Goal: Check status: Check status

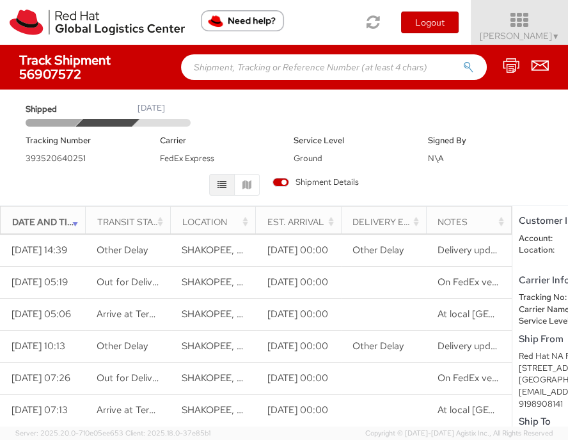
click at [521, 23] on icon at bounding box center [520, 21] width 112 height 18
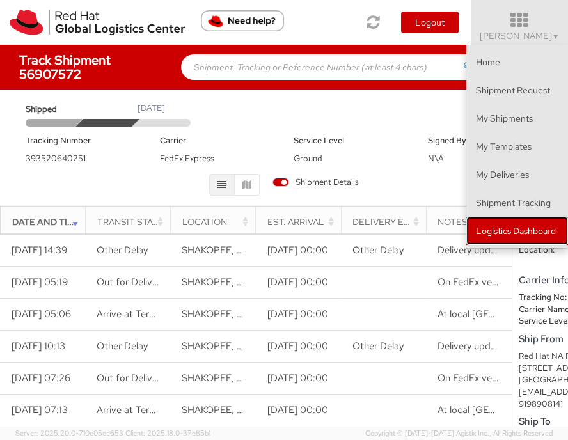
click at [522, 235] on link "Logistics Dashboard" at bounding box center [517, 231] width 102 height 28
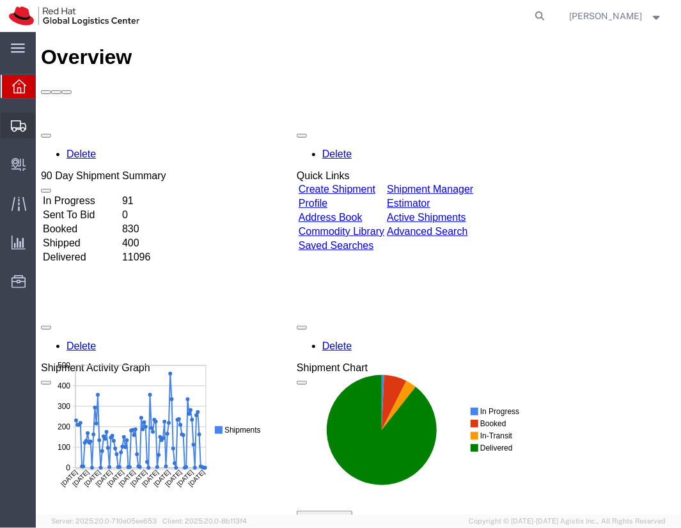
click at [0, 0] on span "Shipment Manager" at bounding box center [0, 0] width 0 height 0
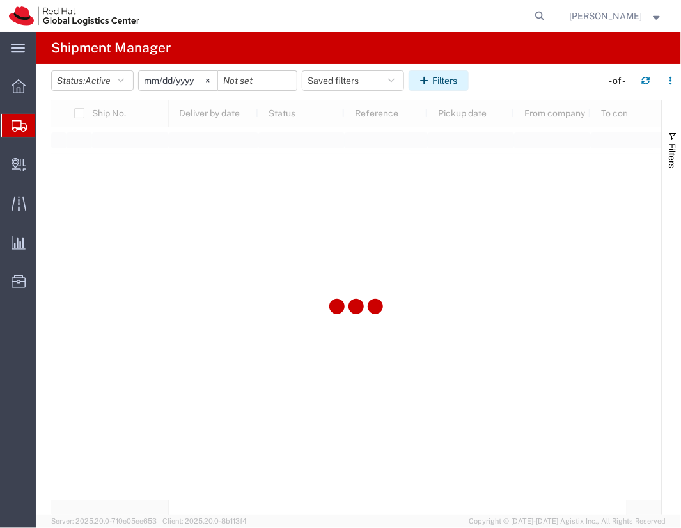
click at [445, 84] on button "Filters" at bounding box center [439, 80] width 60 height 20
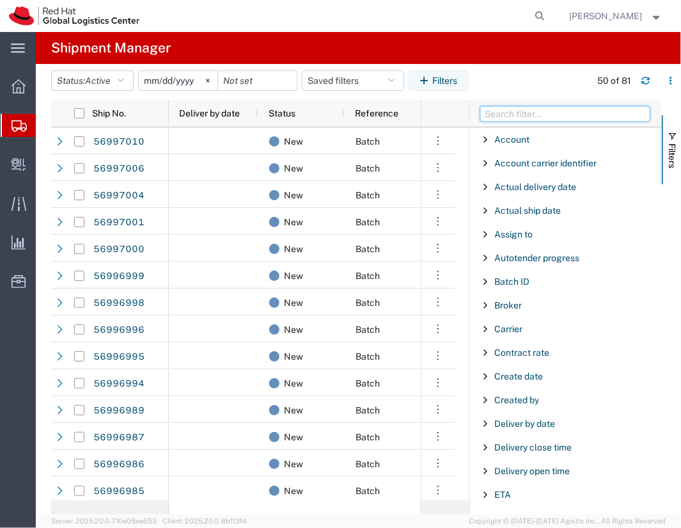
click at [508, 111] on input "Filter Columns Input" at bounding box center [565, 113] width 170 height 15
type input "tracking"
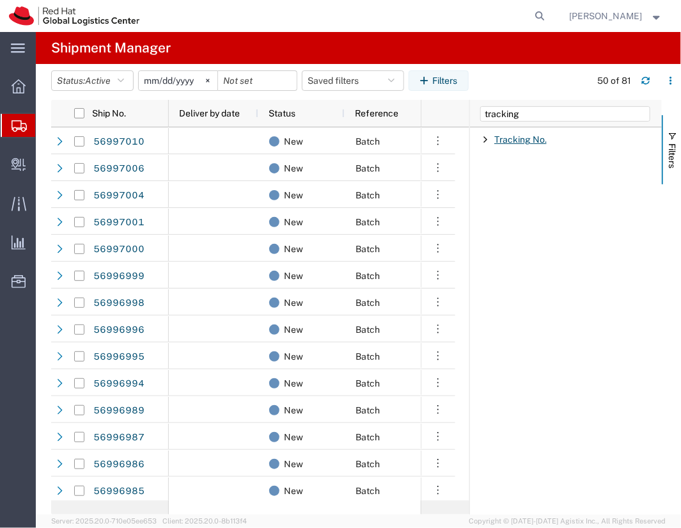
click at [506, 135] on span "Tracking No." at bounding box center [520, 139] width 52 height 10
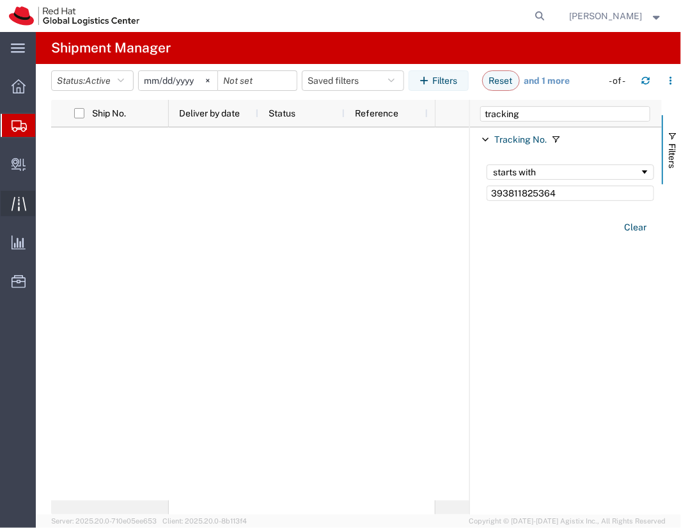
type input "393811825364"
click at [629, 349] on div "Account Enabled Account Account carrier identifier Enabled Account carrier iden…" at bounding box center [566, 320] width 192 height 387
click at [104, 83] on span "Active" at bounding box center [98, 80] width 26 height 10
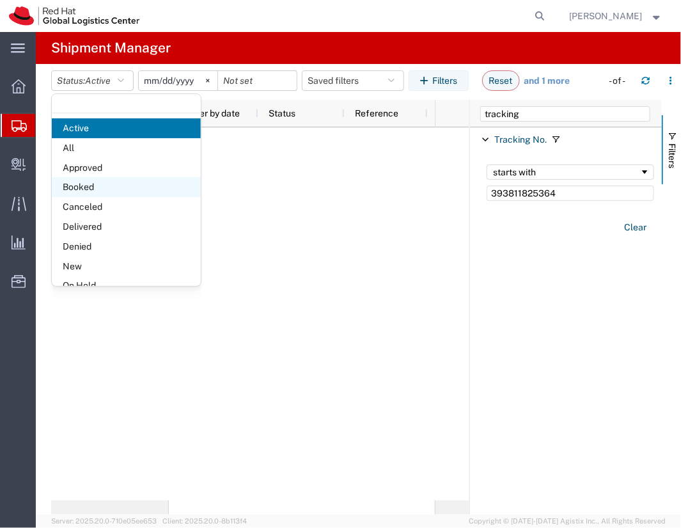
click at [106, 189] on span "Booked" at bounding box center [126, 187] width 149 height 20
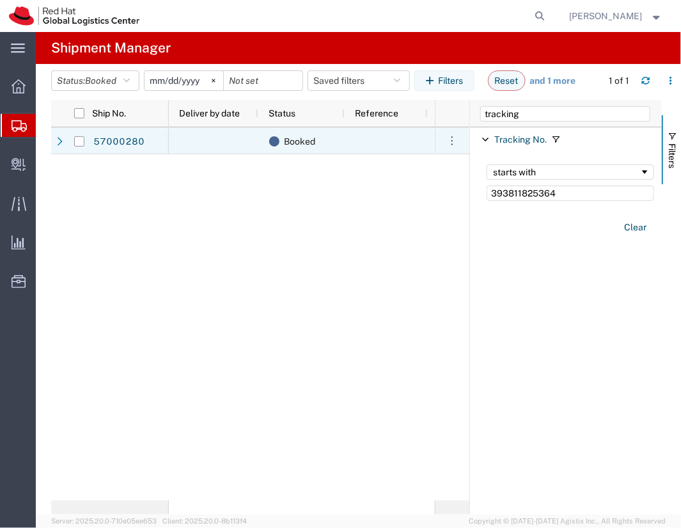
click at [206, 139] on div at bounding box center [214, 140] width 90 height 27
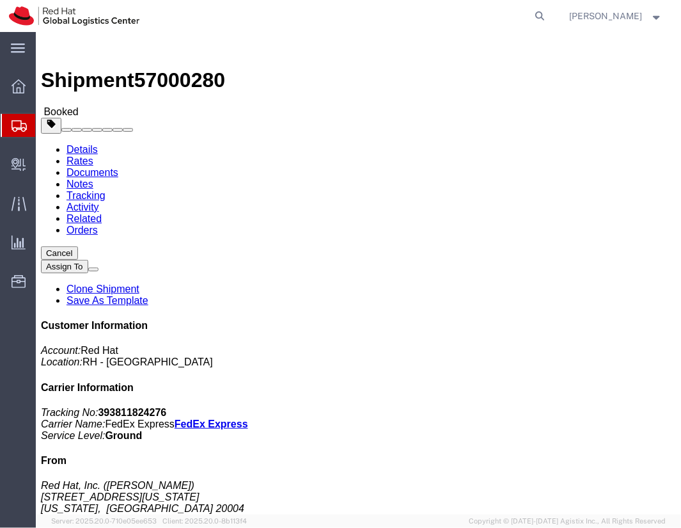
click link "Rates"
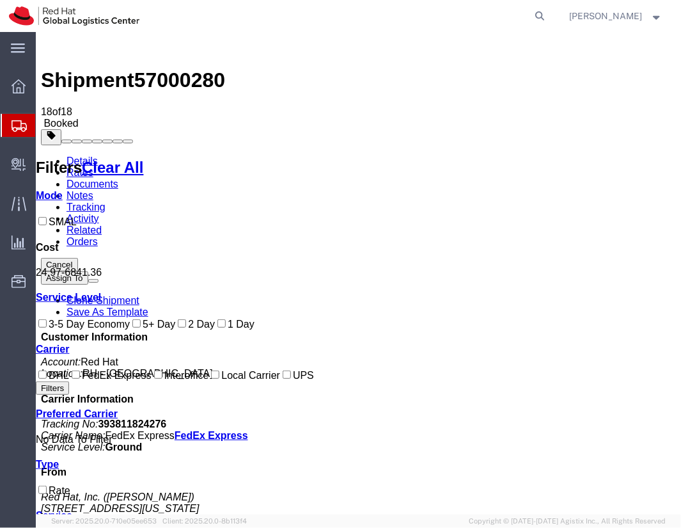
click at [118, 178] on link "Documents" at bounding box center [92, 183] width 52 height 11
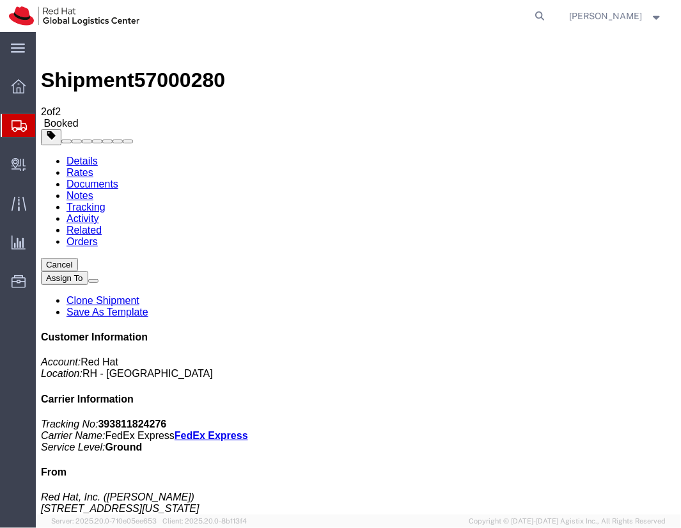
click at [84, 155] on link "Details" at bounding box center [81, 160] width 31 height 11
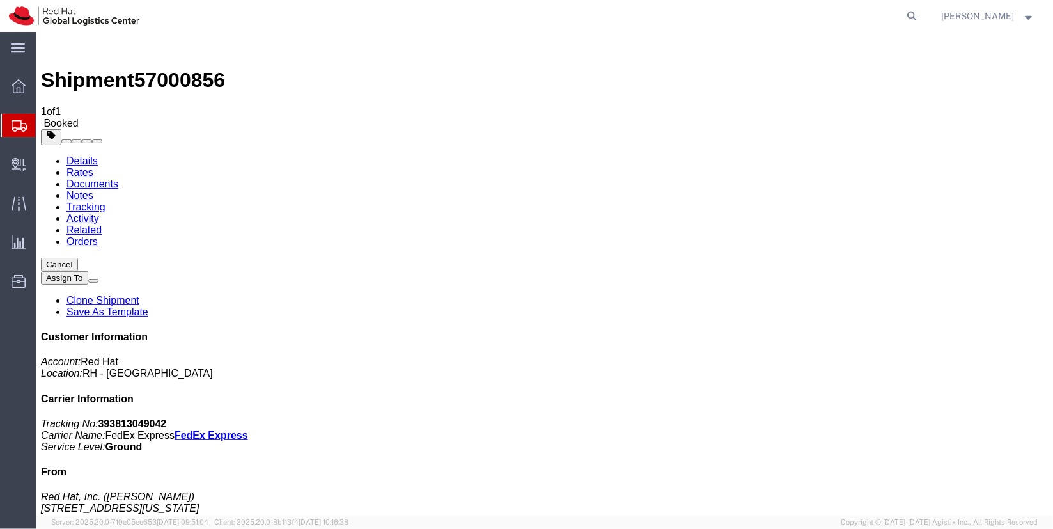
click at [0, 0] on span "Shipment Manager" at bounding box center [0, 0] width 0 height 0
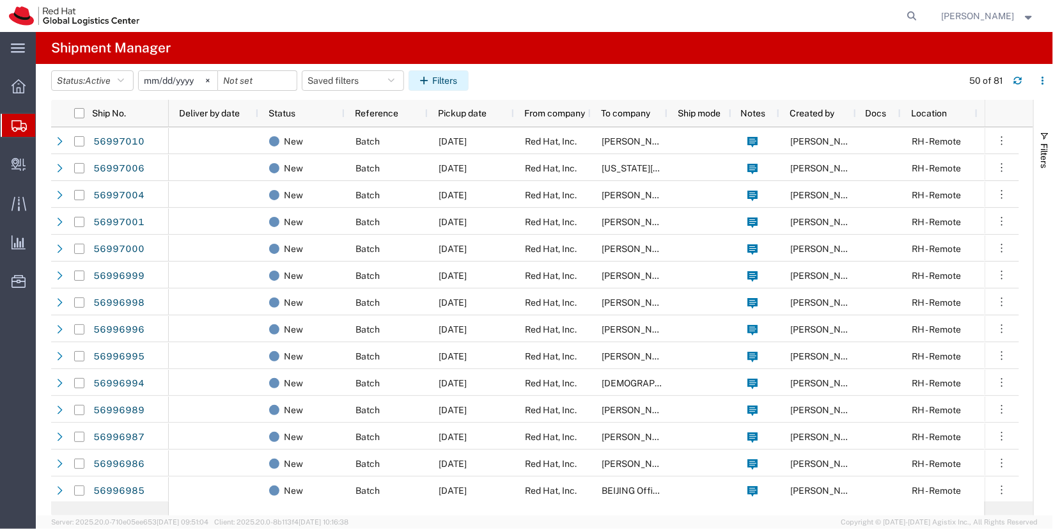
click at [446, 88] on button "Filters" at bounding box center [439, 80] width 60 height 20
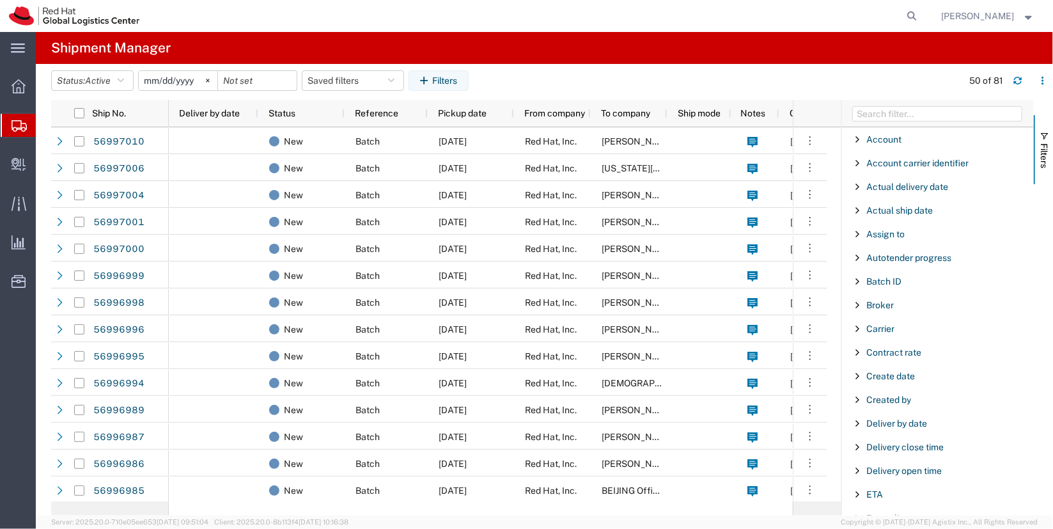
click at [952, 103] on div at bounding box center [938, 113] width 192 height 27
click at [948, 110] on input "Filter Columns Input" at bounding box center [937, 113] width 170 height 15
type input "tracking"
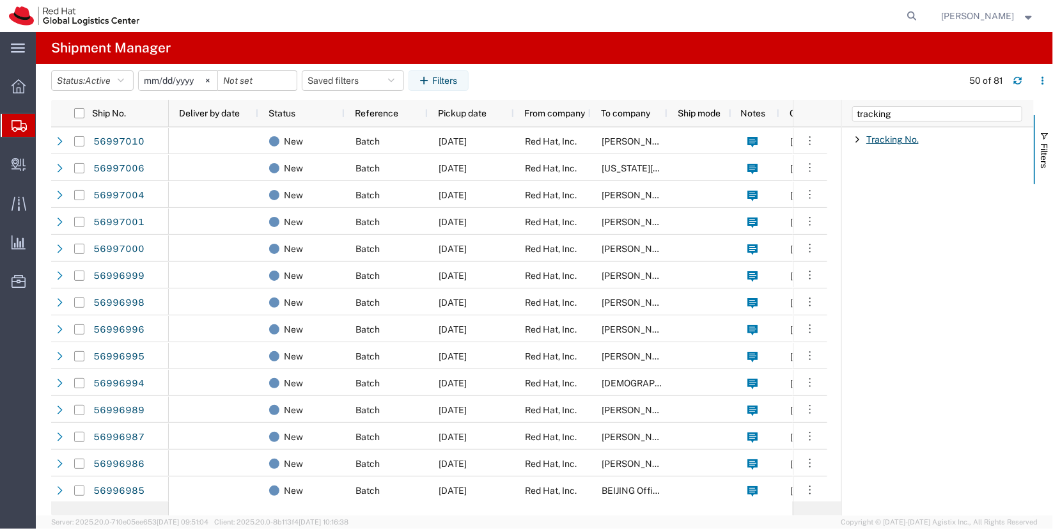
click at [914, 141] on span "Tracking No." at bounding box center [892, 139] width 52 height 10
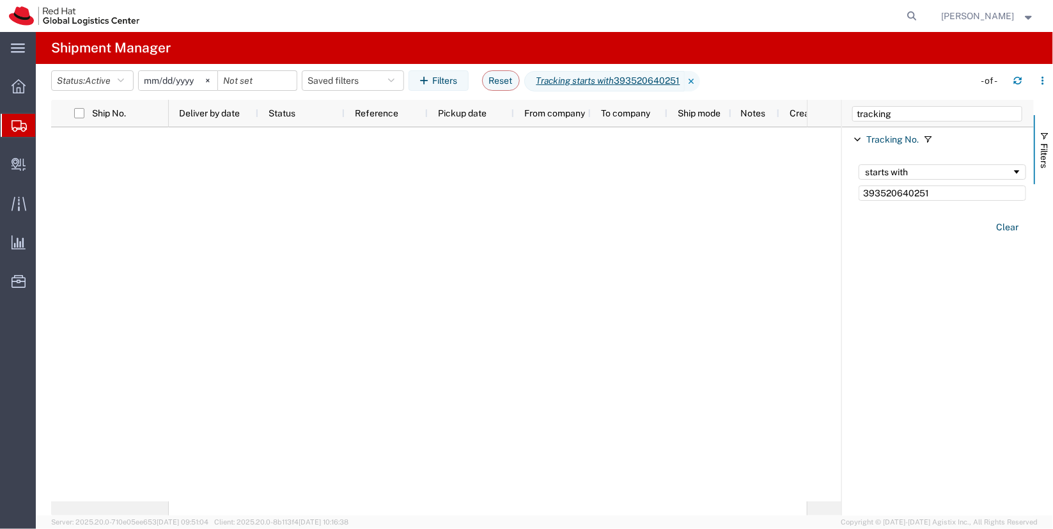
type input "393520640251"
click at [103, 82] on span "Active" at bounding box center [98, 80] width 26 height 10
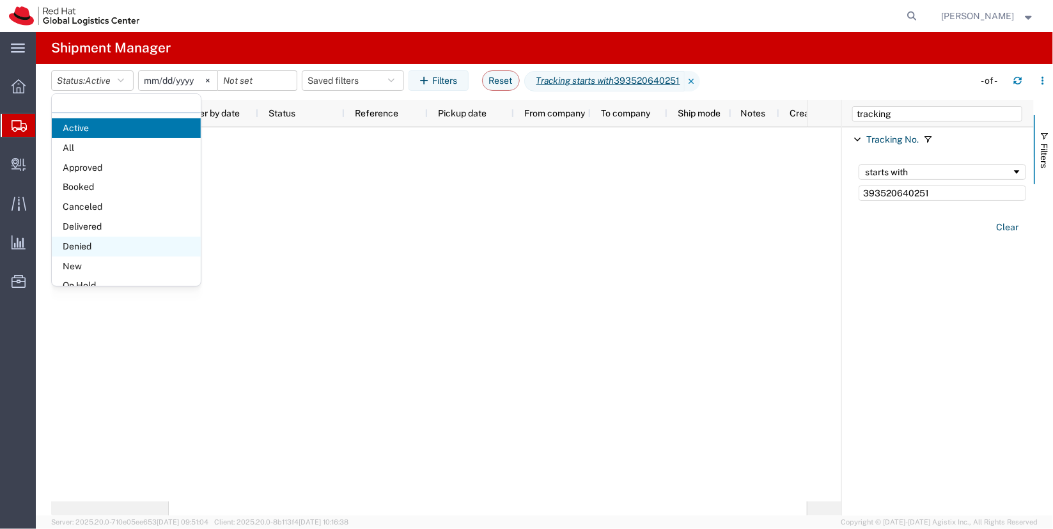
scroll to position [74, 0]
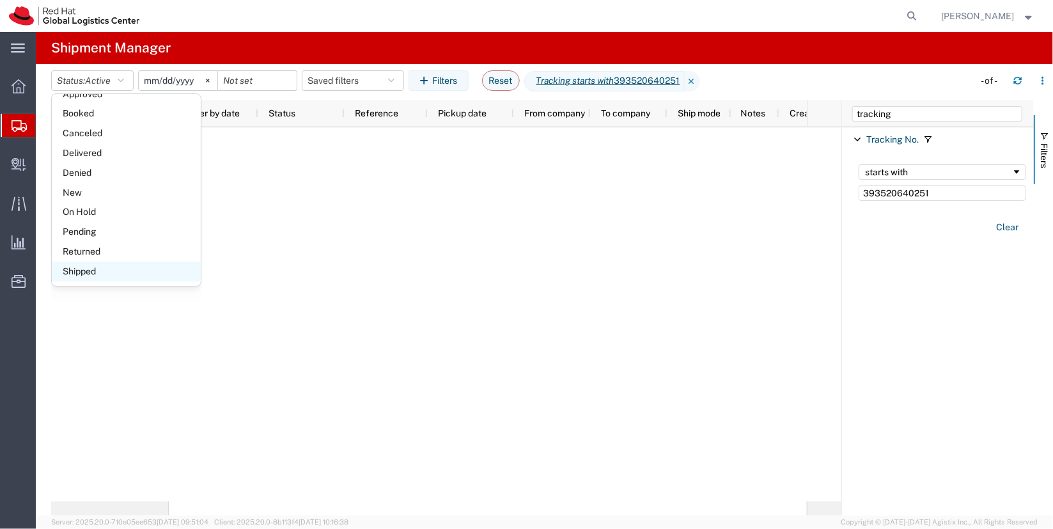
click at [109, 271] on span "Shipped" at bounding box center [126, 272] width 149 height 20
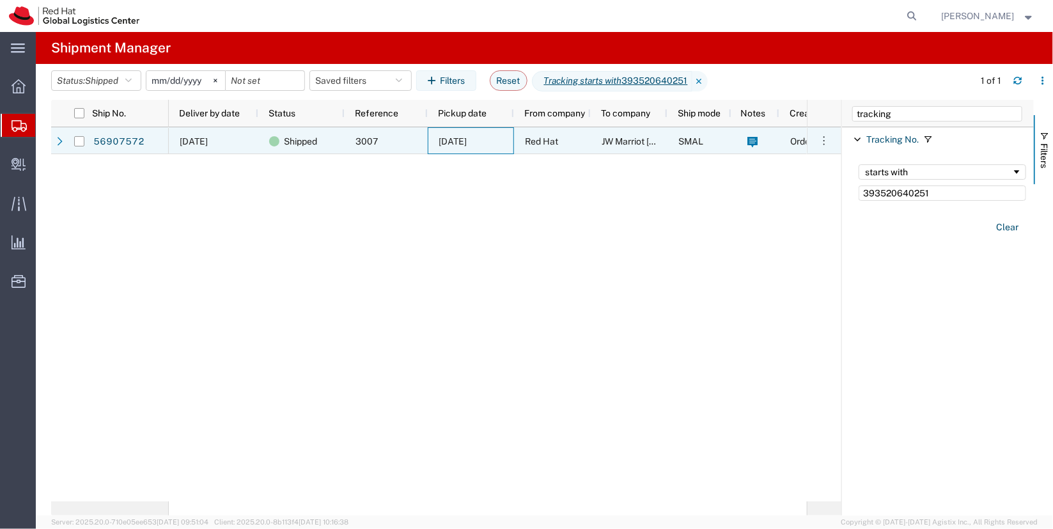
click at [462, 137] on span "[DATE]" at bounding box center [453, 141] width 28 height 10
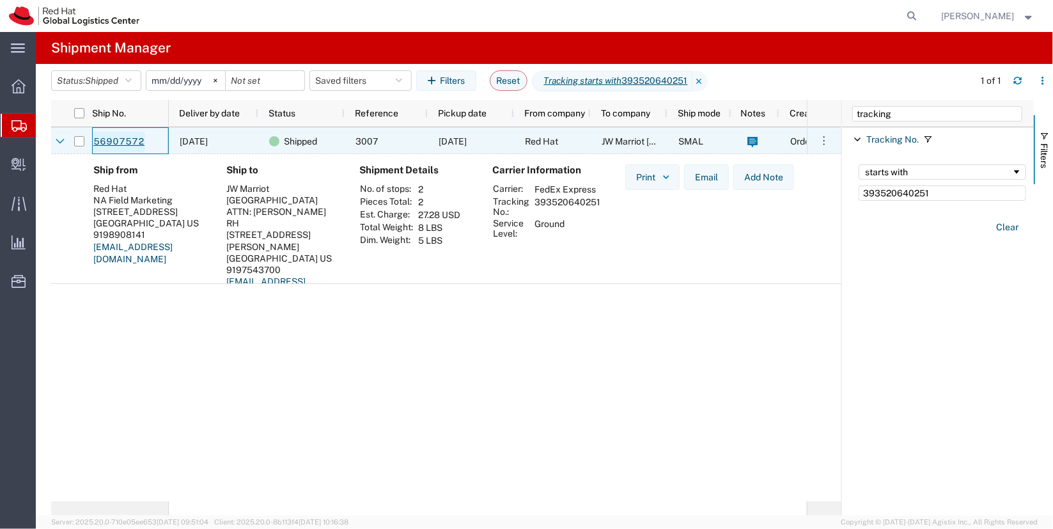
click at [143, 136] on link "56907572" at bounding box center [119, 142] width 52 height 20
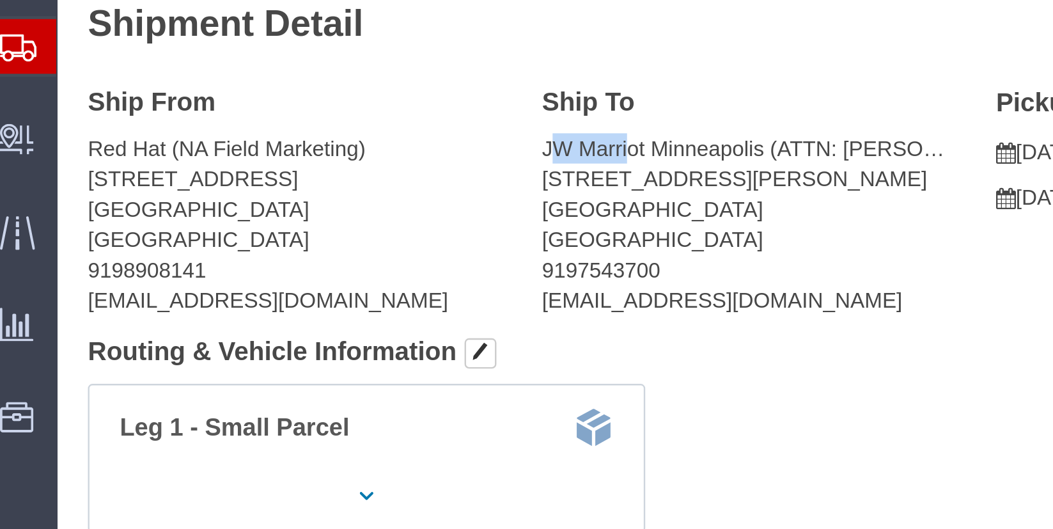
drag, startPoint x: 210, startPoint y: 140, endPoint x: 238, endPoint y: 138, distance: 28.2
click address "JW Marriot Minneapolis (ATTN: [PERSON_NAME] RH) [STREET_ADDRESS][PERSON_NAME] 9…"
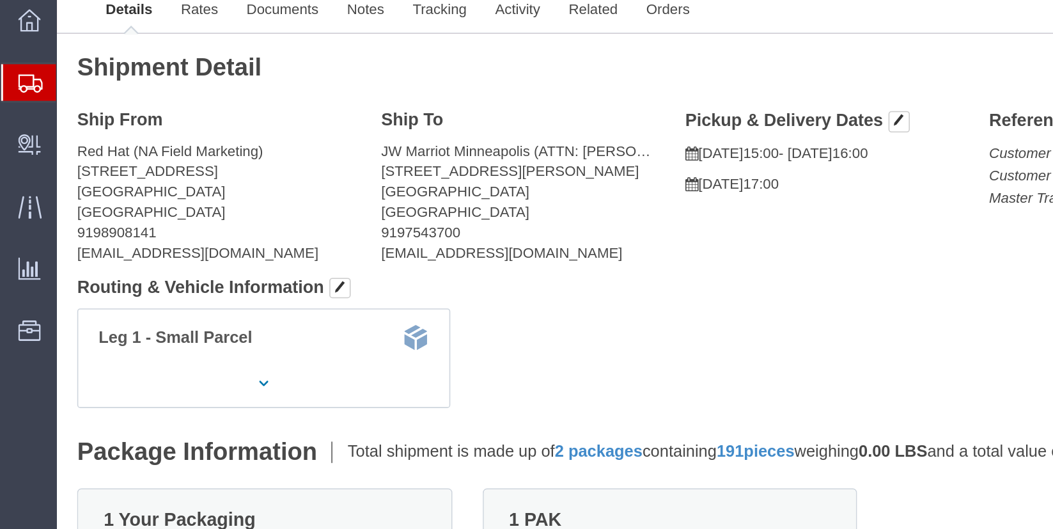
click address "JW Marriot Minneapolis (ATTN: [PERSON_NAME] RH) [STREET_ADDRESS][PERSON_NAME] 9…"
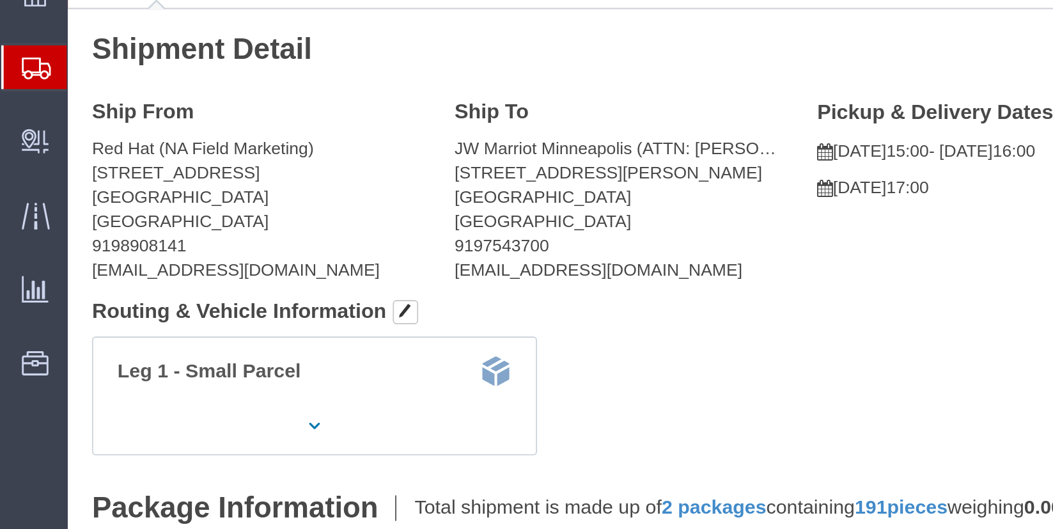
click address "JW Marriot Minneapolis (ATTN: [PERSON_NAME] RH) [STREET_ADDRESS][PERSON_NAME] 9…"
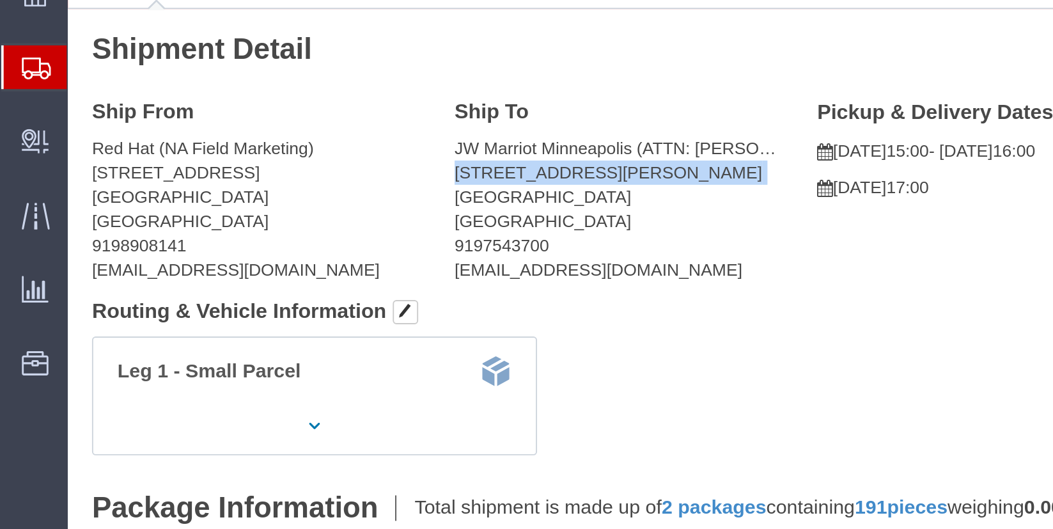
click address "JW Marriot Minneapolis (ATTN: [PERSON_NAME] RH) [STREET_ADDRESS][PERSON_NAME] 9…"
copy address "[STREET_ADDRESS][PERSON_NAME]"
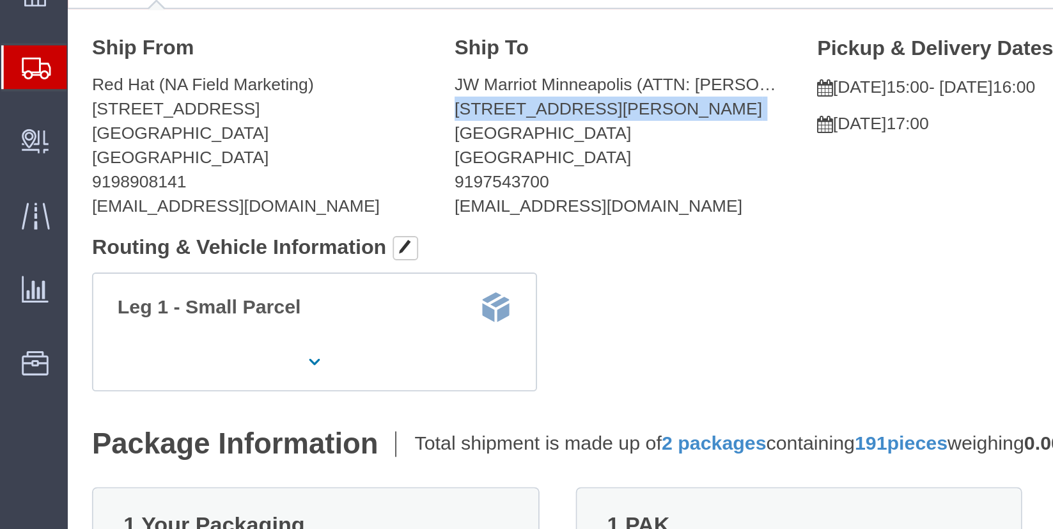
scroll to position [36, 0]
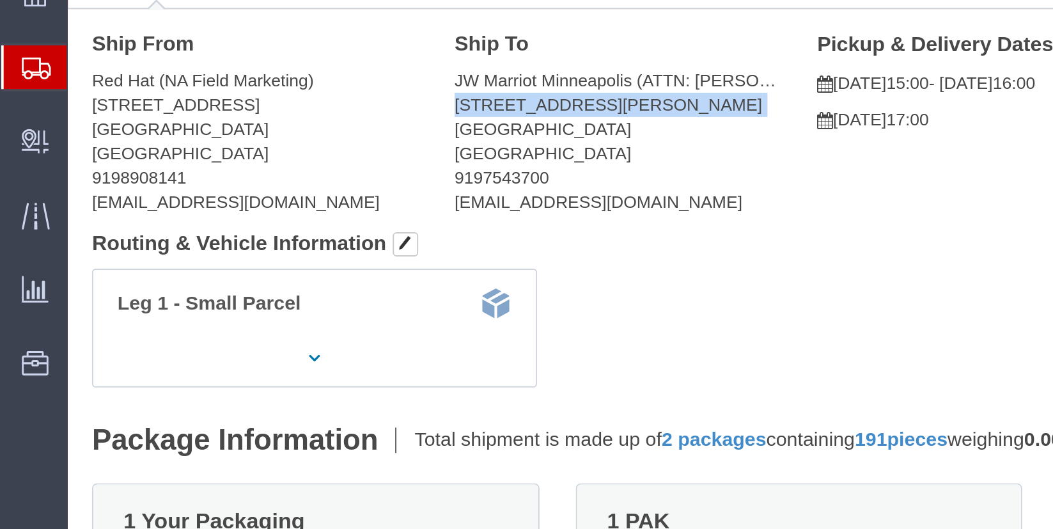
click address "JW Marriot Minneapolis (ATTN: [PERSON_NAME] RH) [STREET_ADDRESS][PERSON_NAME] 9…"
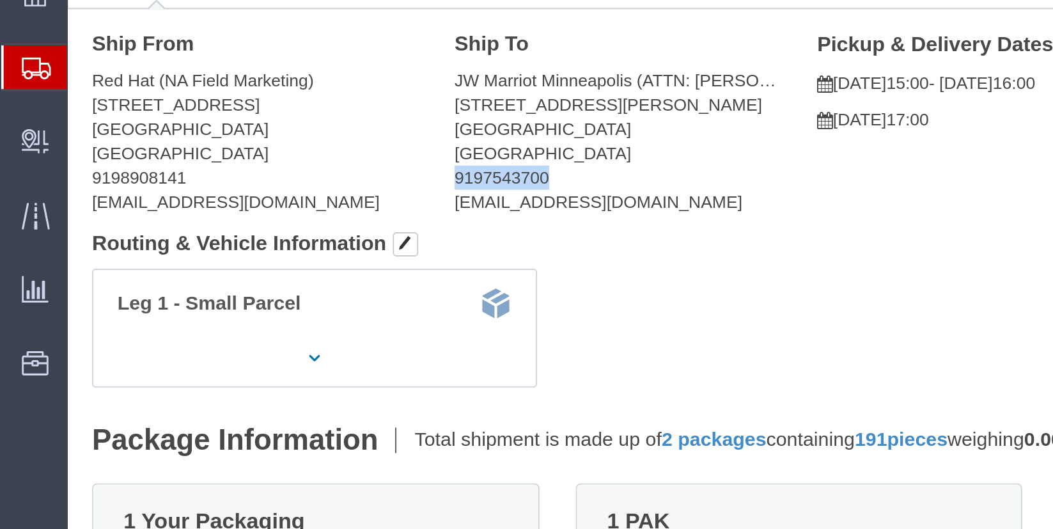
click address "JW Marriot Minneapolis (ATTN: [PERSON_NAME] RH) [STREET_ADDRESS][PERSON_NAME] 9…"
